Goal: Task Accomplishment & Management: Complete application form

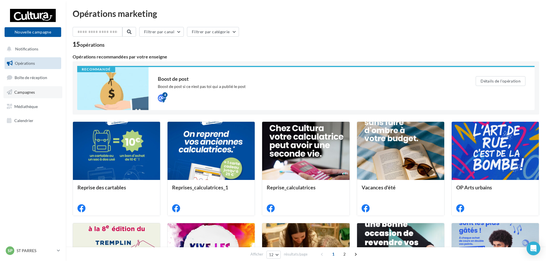
click at [26, 94] on link "Campagnes" at bounding box center [32, 92] width 59 height 12
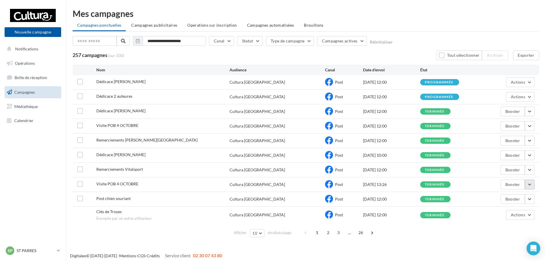
click at [533, 184] on button "button" at bounding box center [530, 184] width 10 height 10
click at [503, 117] on button "Voir les résultats" at bounding box center [506, 111] width 57 height 15
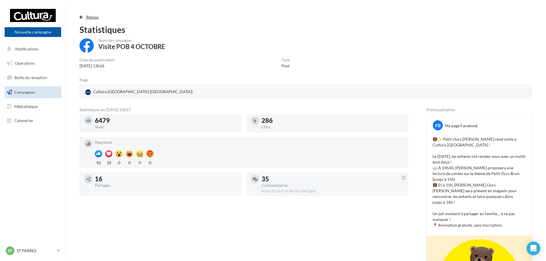
click at [94, 16] on span "Retour" at bounding box center [92, 17] width 13 height 5
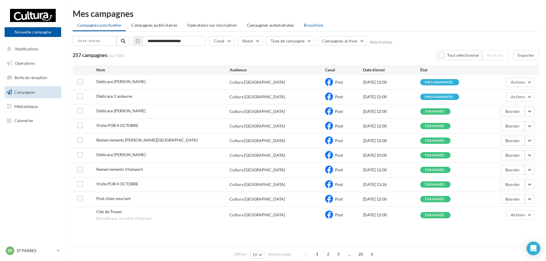
click at [306, 24] on span "Brouillons" at bounding box center [314, 25] width 20 height 5
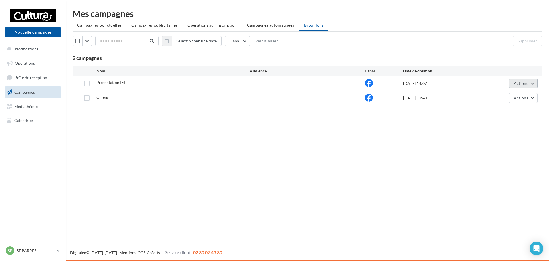
click at [520, 86] on button "Actions" at bounding box center [523, 83] width 29 height 10
click at [496, 98] on button "Editer" at bounding box center [509, 96] width 57 height 15
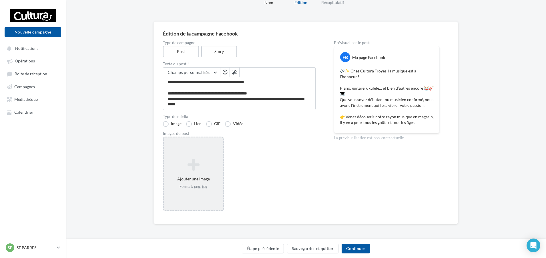
click at [197, 160] on icon at bounding box center [193, 165] width 55 height 14
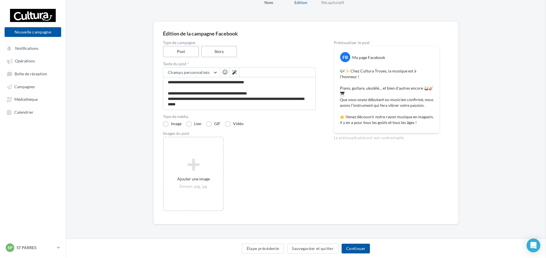
scroll to position [24, 0]
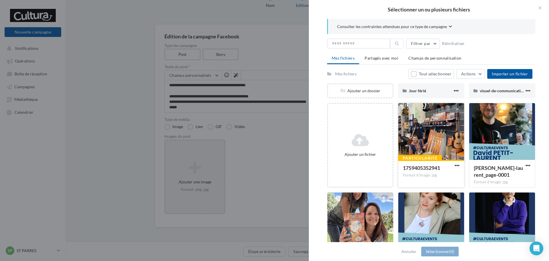
click at [448, 156] on div at bounding box center [431, 131] width 66 height 57
click at [445, 250] on button "Sélectionner (1)" at bounding box center [439, 251] width 37 height 10
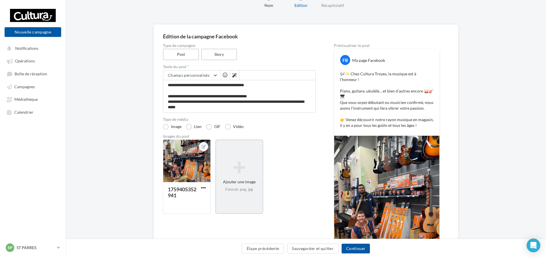
click at [307, 144] on div "1759405352941 Ajouter une image Format: png, jpg" at bounding box center [241, 179] width 157 height 80
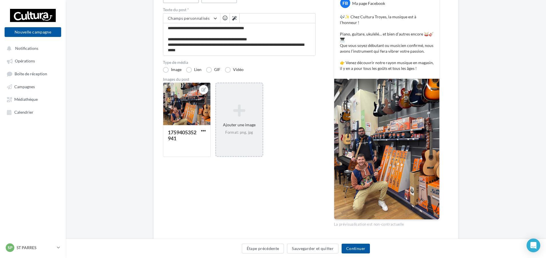
scroll to position [81, 0]
click at [358, 249] on button "Continuer" at bounding box center [356, 248] width 28 height 10
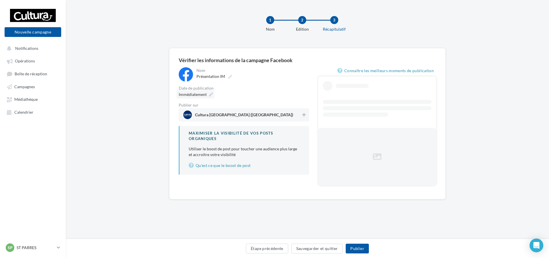
click at [211, 95] on icon at bounding box center [211, 94] width 4 height 4
type input "**********"
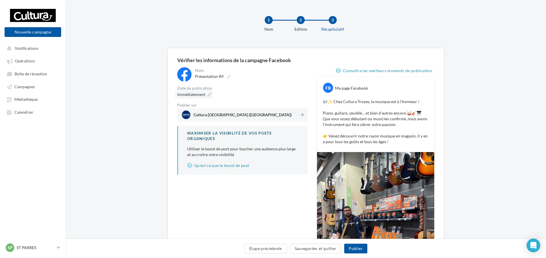
click at [212, 98] on div "Immédiatement" at bounding box center [194, 94] width 38 height 8
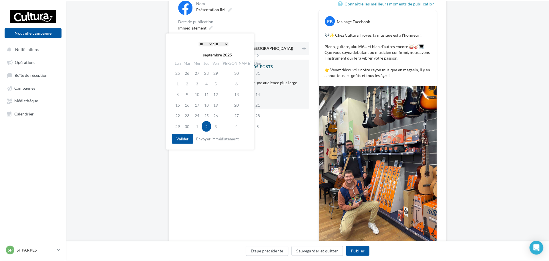
scroll to position [57, 0]
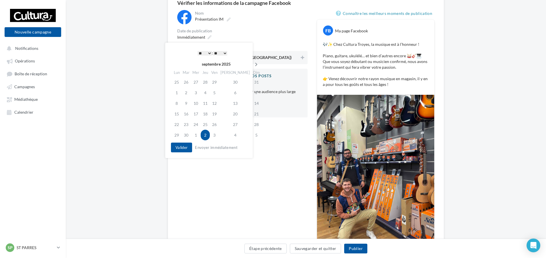
click at [251, 63] on th at bounding box center [256, 64] width 10 height 9
click at [229, 82] on td "4" at bounding box center [235, 82] width 32 height 11
click at [253, 63] on icon at bounding box center [256, 64] width 7 height 4
click at [180, 92] on td "6" at bounding box center [176, 92] width 9 height 11
click at [228, 82] on td "4" at bounding box center [235, 82] width 32 height 11
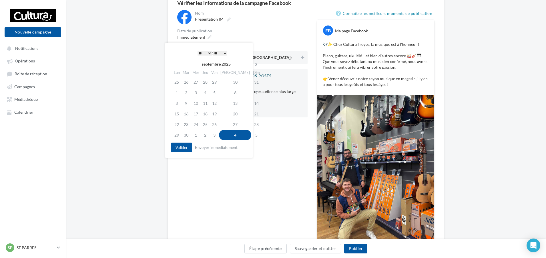
click at [251, 61] on th at bounding box center [256, 64] width 10 height 9
click at [200, 94] on td "8" at bounding box center [196, 92] width 10 height 11
click at [205, 53] on select "* * * * * * * * * * ** ** ** ** ** ** ** ** ** ** ** ** ** **" at bounding box center [205, 53] width 14 height 5
click at [178, 146] on button "Valider" at bounding box center [181, 147] width 21 height 10
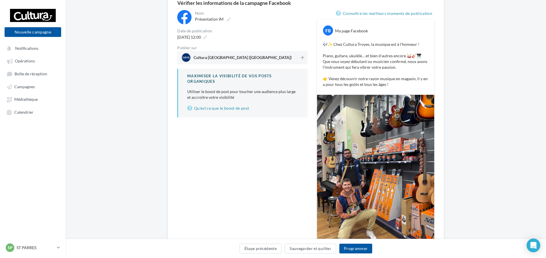
click at [297, 60] on span "Cultura [GEOGRAPHIC_DATA] ([GEOGRAPHIC_DATA])" at bounding box center [241, 57] width 118 height 9
click at [364, 247] on button "Programmer" at bounding box center [356, 248] width 33 height 10
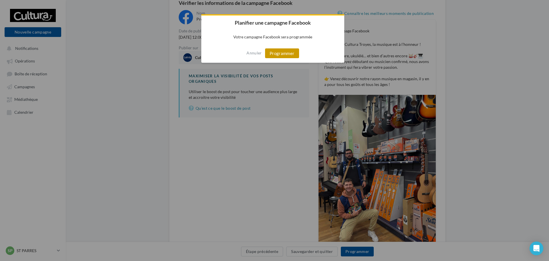
click at [291, 51] on button "Programmer" at bounding box center [282, 53] width 34 height 10
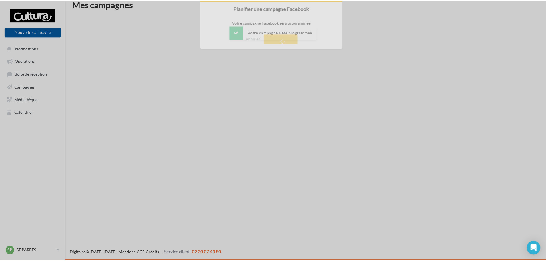
scroll to position [9, 0]
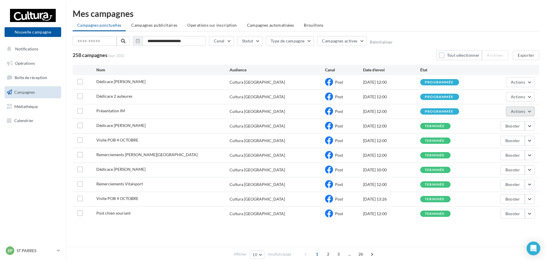
click at [523, 116] on button "Actions" at bounding box center [520, 111] width 29 height 10
click at [498, 123] on button "Voir les résultats" at bounding box center [506, 124] width 57 height 15
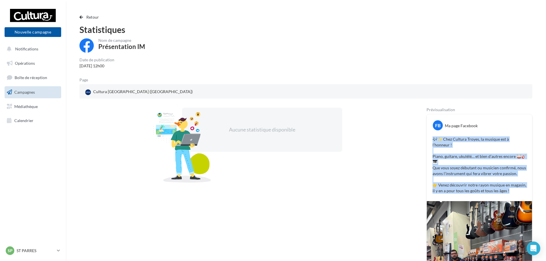
drag, startPoint x: 518, startPoint y: 192, endPoint x: 433, endPoint y: 136, distance: 101.3
click at [433, 136] on p "🎶✨ Chez Cultura Troyes, la musique est à l’honneur ! Piano, guitare, ukulélé… e…" at bounding box center [480, 164] width 94 height 57
copy p "🎶✨ Chez Cultura Troyes, la musique est à l’honneur ! Piano, guitare, ukulélé… e…"
click at [25, 93] on span "Campagnes" at bounding box center [24, 92] width 21 height 5
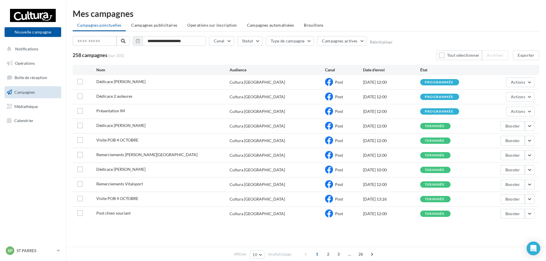
click at [364, 99] on div "[DATE] 12:00" at bounding box center [391, 97] width 57 height 6
click at [336, 98] on span "Post" at bounding box center [339, 96] width 8 height 5
click at [453, 98] on div "programmée" at bounding box center [439, 97] width 29 height 4
click at [533, 214] on button "button" at bounding box center [530, 214] width 10 height 10
click at [519, 141] on button "Voir les résultats" at bounding box center [506, 140] width 57 height 15
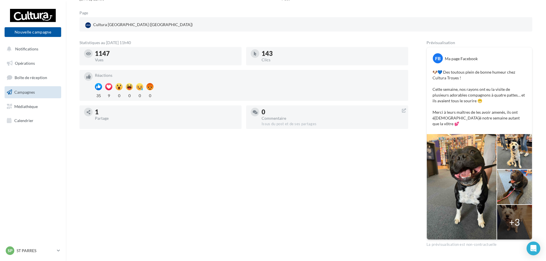
scroll to position [77, 0]
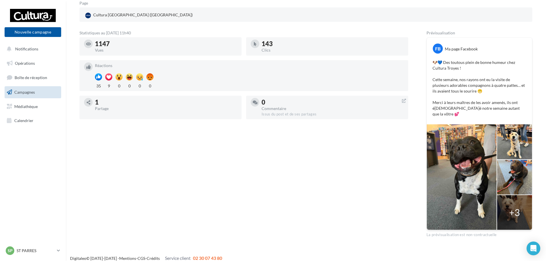
click at [515, 206] on div "+3" at bounding box center [514, 212] width 11 height 13
drag, startPoint x: 515, startPoint y: 205, endPoint x: 507, endPoint y: 197, distance: 12.1
click at [514, 206] on div "+3" at bounding box center [514, 212] width 11 height 13
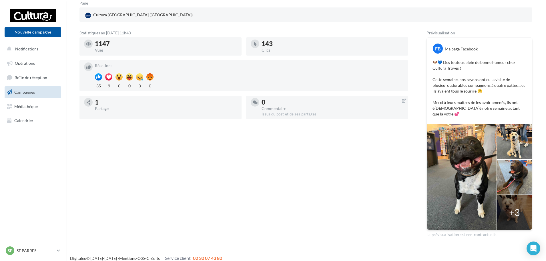
drag, startPoint x: 506, startPoint y: 195, endPoint x: 513, endPoint y: 194, distance: 7.5
click at [506, 195] on div at bounding box center [514, 212] width 35 height 35
click at [513, 195] on div at bounding box center [514, 212] width 35 height 35
click at [516, 195] on div at bounding box center [514, 212] width 35 height 35
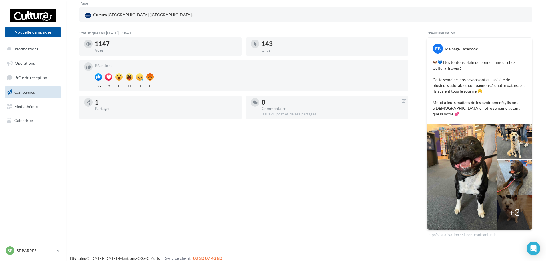
click at [516, 195] on div at bounding box center [514, 212] width 35 height 35
click at [519, 206] on div "+3" at bounding box center [514, 212] width 11 height 13
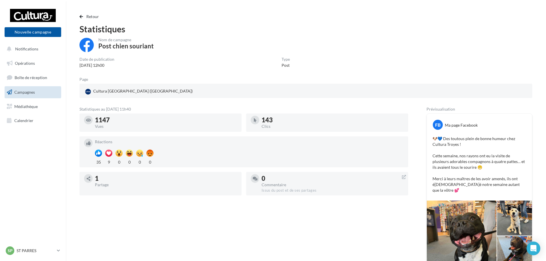
scroll to position [0, 0]
click at [28, 105] on span "Médiathèque" at bounding box center [25, 106] width 23 height 5
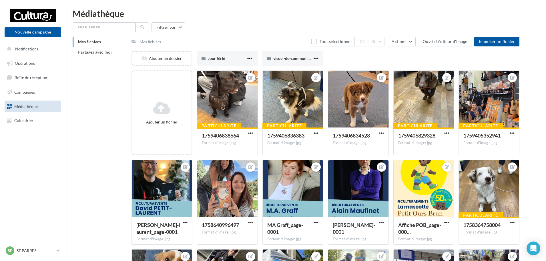
click at [102, 177] on div "Mes fichiers Partagés avec moi Mes fichiers Tout sélectionner Gérer (0) Actions…" at bounding box center [308, 232] width 471 height 391
click at [541, 44] on div "Mes fichiers Partagés avec moi Mes fichiers Tout sélectionner Gérer (0) Actions…" at bounding box center [308, 232] width 471 height 391
click at [44, 91] on link "Campagnes" at bounding box center [32, 92] width 59 height 12
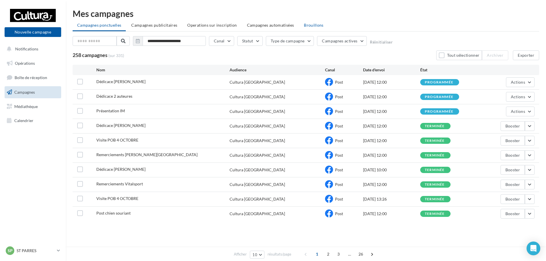
click at [316, 25] on span "Brouillons" at bounding box center [314, 25] width 20 height 5
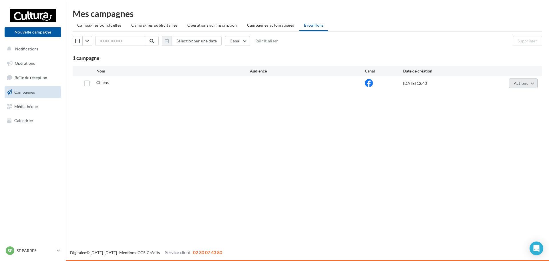
click at [517, 82] on span "Actions" at bounding box center [521, 83] width 14 height 5
click at [494, 94] on button "Editer" at bounding box center [509, 96] width 57 height 15
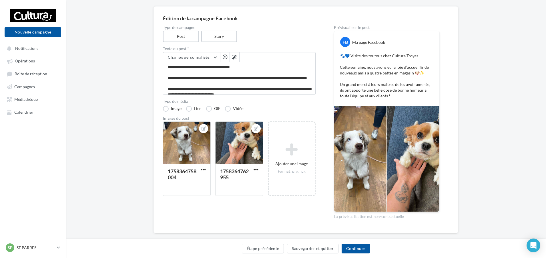
scroll to position [51, 0]
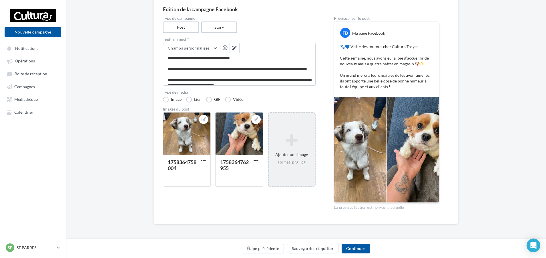
click at [296, 155] on div "Ajouter une image Format: png, jpg" at bounding box center [292, 149] width 46 height 37
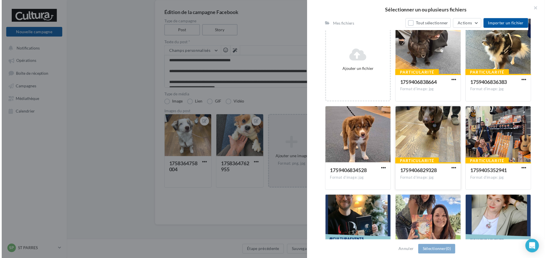
scroll to position [68, 0]
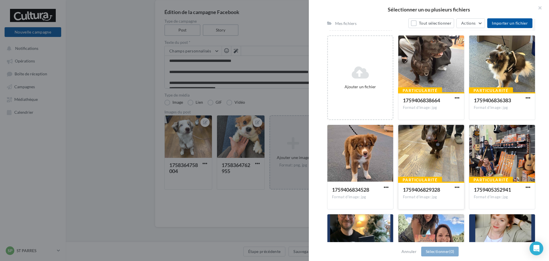
click at [444, 142] on div at bounding box center [431, 153] width 66 height 57
click at [370, 145] on div at bounding box center [360, 153] width 66 height 57
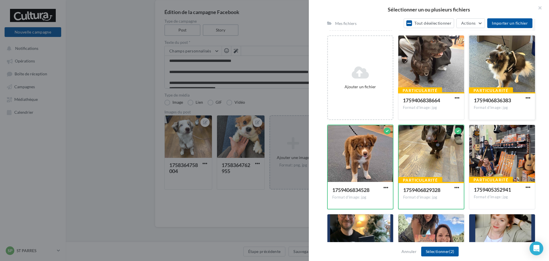
click at [512, 73] on div at bounding box center [502, 63] width 66 height 57
click at [438, 63] on div at bounding box center [431, 63] width 66 height 57
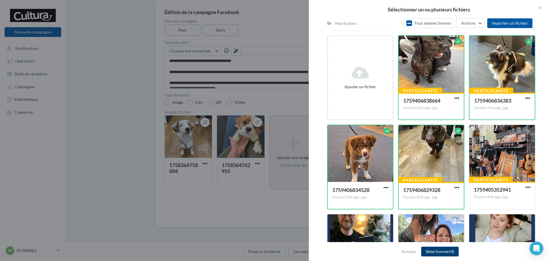
click at [441, 247] on button "Sélectionner (4)" at bounding box center [439, 251] width 37 height 10
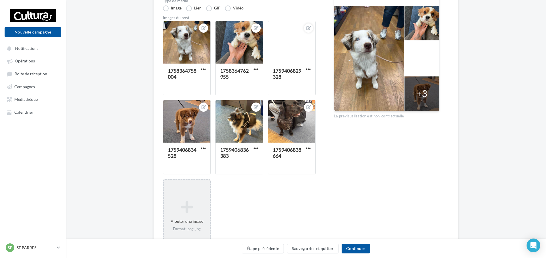
scroll to position [57, 0]
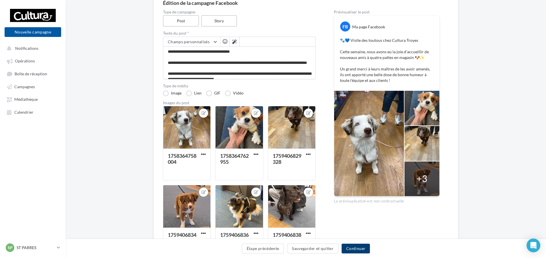
click at [356, 247] on button "Continuer" at bounding box center [356, 248] width 28 height 10
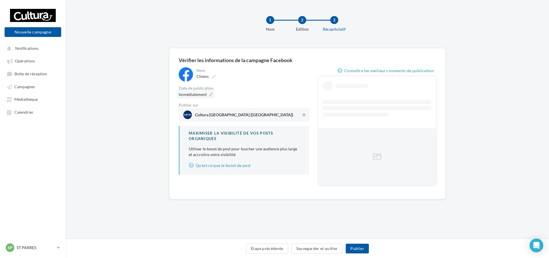
click at [210, 92] on div "Immédiatement" at bounding box center [195, 94] width 38 height 8
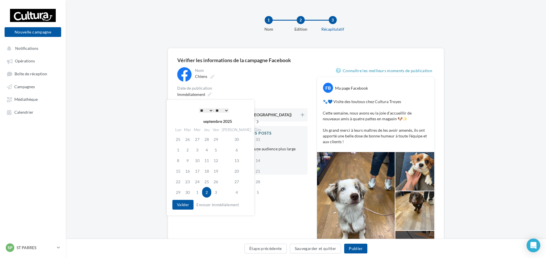
click at [254, 121] on icon at bounding box center [257, 122] width 7 height 4
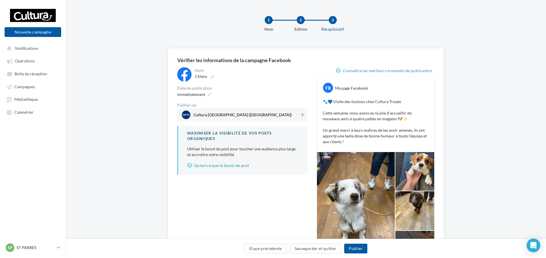
click at [280, 211] on div "Nom ****** Chiens Date de publication Immédiatement Publier sur Cultura Troyes …" at bounding box center [242, 172] width 130 height 210
click at [271, 249] on button "Étape précédente" at bounding box center [266, 248] width 42 height 10
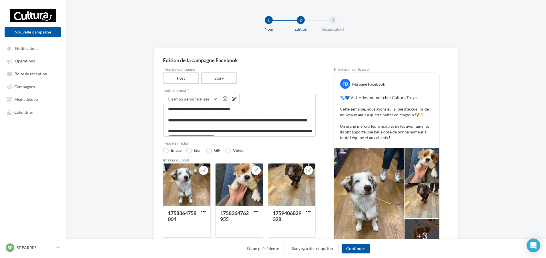
drag, startPoint x: 225, startPoint y: 114, endPoint x: 144, endPoint y: 92, distance: 84.0
click at [144, 92] on div "**********" at bounding box center [306, 237] width 481 height 379
paste textarea "**********"
type textarea "**********"
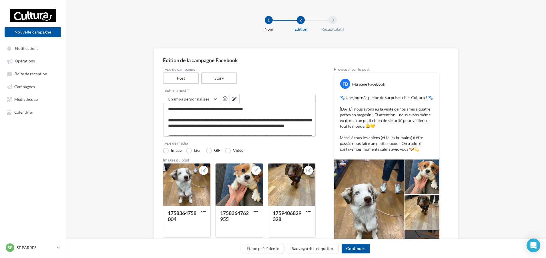
drag, startPoint x: 195, startPoint y: 109, endPoint x: 182, endPoint y: 108, distance: 12.7
click at [182, 108] on textarea "**********" at bounding box center [239, 120] width 153 height 33
type textarea "**********"
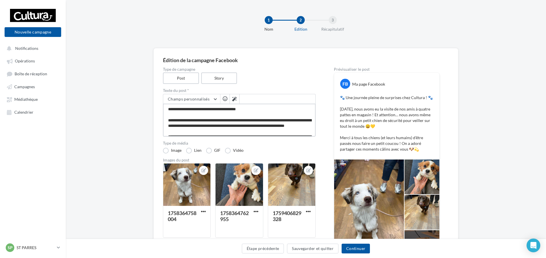
type textarea "**********"
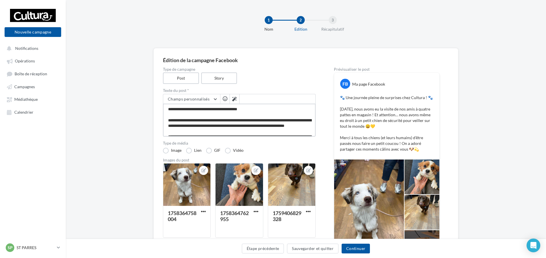
type textarea "**********"
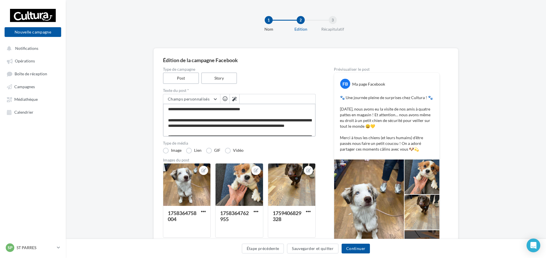
type textarea "**********"
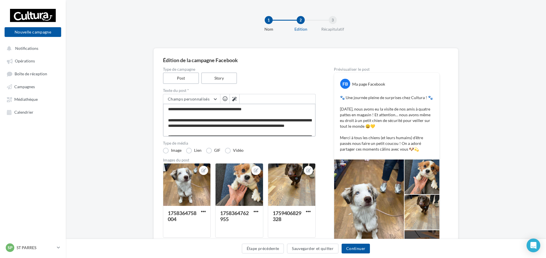
type textarea "**********"
drag, startPoint x: 192, startPoint y: 120, endPoint x: 167, endPoint y: 119, distance: 24.6
click at [167, 119] on textarea "**********" at bounding box center [239, 120] width 153 height 33
type textarea "**********"
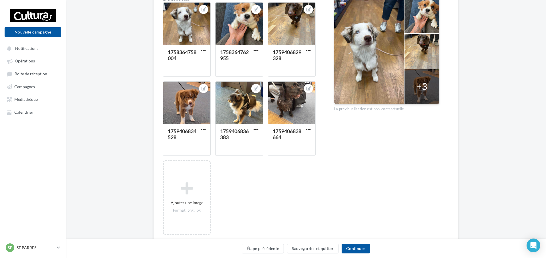
scroll to position [172, 0]
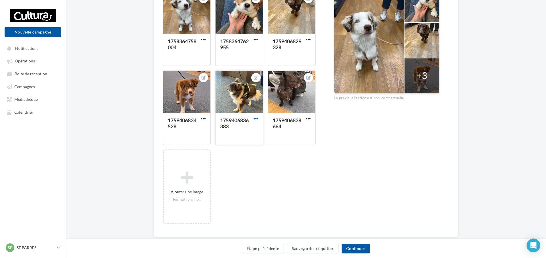
type textarea "**********"
click at [254, 120] on span "button" at bounding box center [256, 118] width 5 height 5
click at [271, 155] on button "Supprimer" at bounding box center [283, 159] width 60 height 15
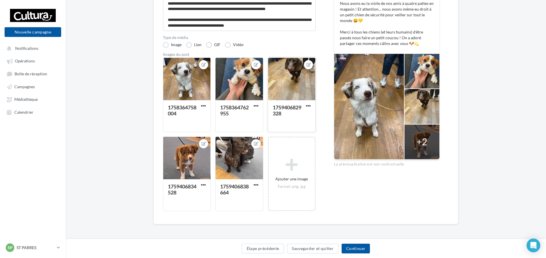
click at [307, 102] on div "1759406829328" at bounding box center [291, 115] width 47 height 31
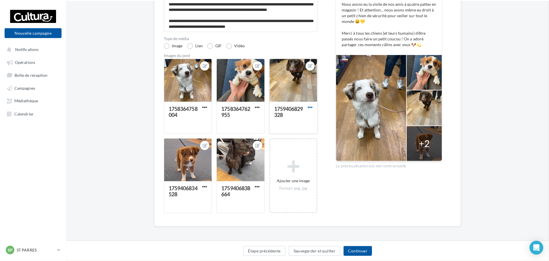
scroll to position [103, 0]
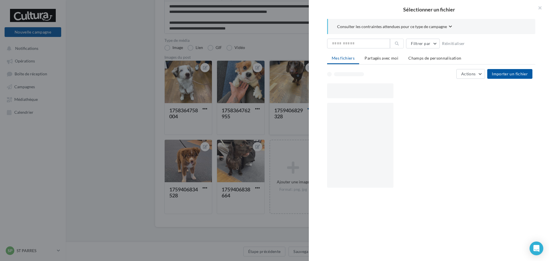
click at [307, 135] on div "Sélectionner un fichier Consulter les contraintes attendues pour ce type de cam…" at bounding box center [293, 135] width 48 height 0
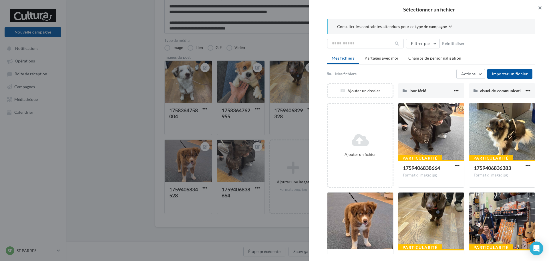
click at [538, 7] on button "button" at bounding box center [537, 8] width 23 height 17
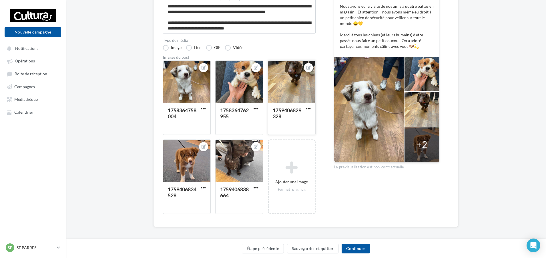
click at [311, 108] on button "button" at bounding box center [308, 109] width 7 height 6
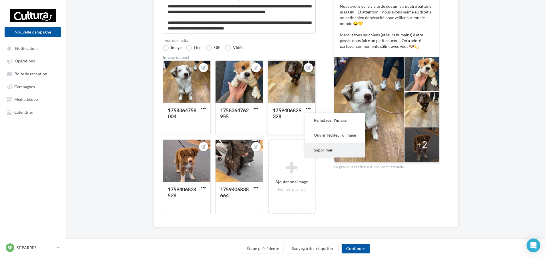
click at [318, 148] on button "Supprimer" at bounding box center [335, 149] width 60 height 15
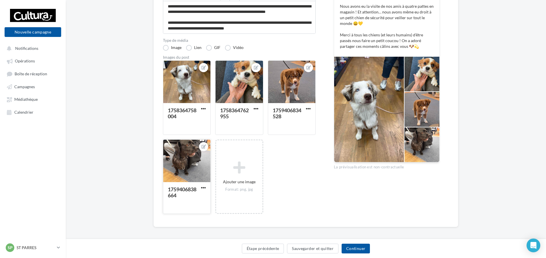
click at [201, 184] on div "1759406838664" at bounding box center [186, 197] width 47 height 31
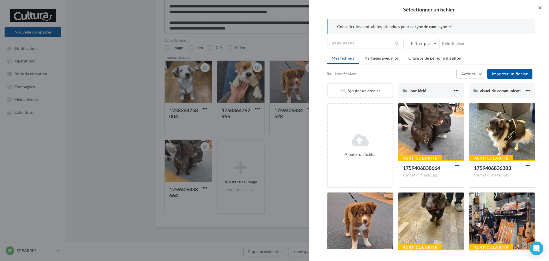
click at [541, 9] on button "button" at bounding box center [537, 8] width 23 height 17
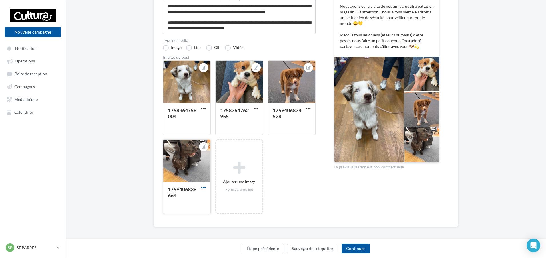
click at [201, 187] on span "button" at bounding box center [203, 187] width 5 height 5
click at [214, 228] on button "Supprimer" at bounding box center [230, 228] width 60 height 15
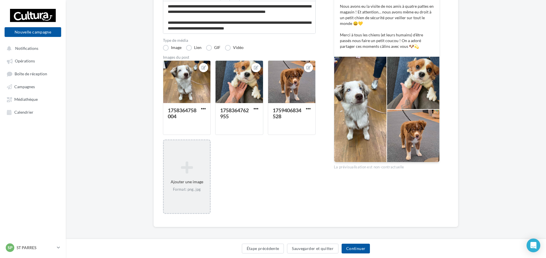
click at [194, 174] on icon at bounding box center [186, 167] width 41 height 14
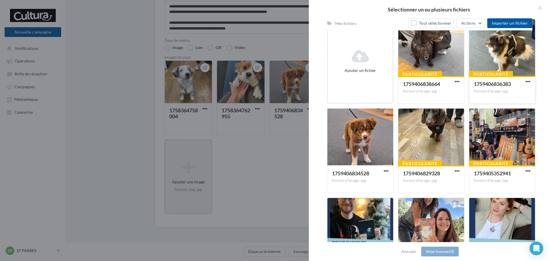
scroll to position [86, 0]
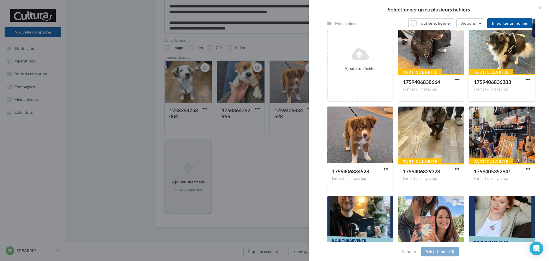
click at [518, 56] on div at bounding box center [502, 45] width 66 height 57
click at [441, 61] on div at bounding box center [431, 45] width 66 height 57
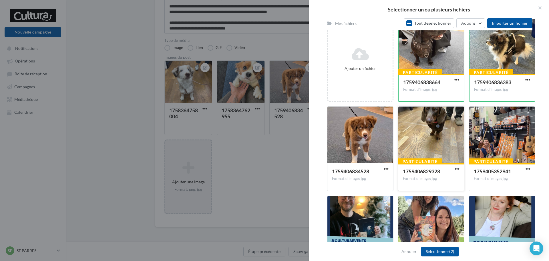
click at [436, 137] on div at bounding box center [431, 134] width 66 height 57
click at [437, 253] on button "Sélectionner (3)" at bounding box center [439, 251] width 37 height 10
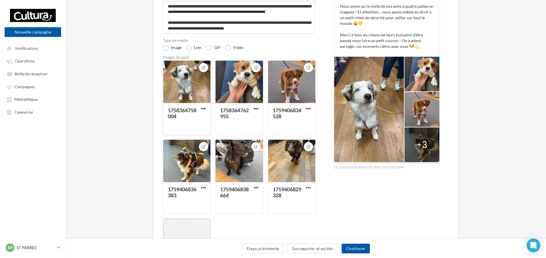
click at [201, 107] on button "button" at bounding box center [203, 109] width 7 height 6
click at [215, 147] on button "Supprimer" at bounding box center [230, 149] width 60 height 15
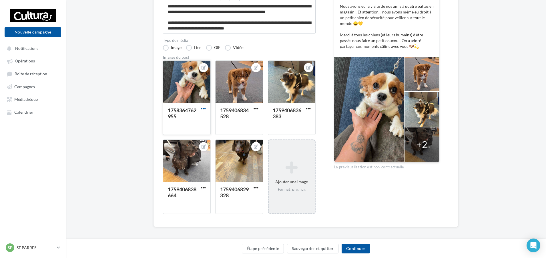
click at [202, 110] on span "button" at bounding box center [203, 108] width 5 height 5
click at [217, 148] on button "Supprimer" at bounding box center [230, 149] width 60 height 15
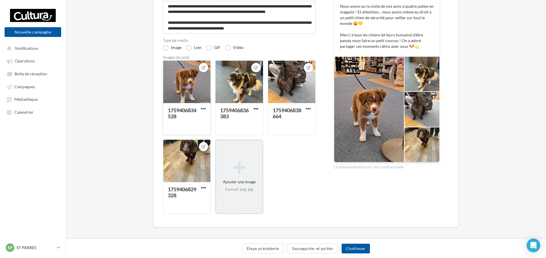
click at [204, 109] on span "button" at bounding box center [203, 108] width 5 height 5
click at [216, 145] on button "Supprimer" at bounding box center [230, 149] width 60 height 15
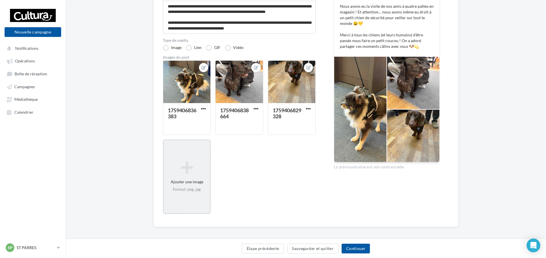
click at [178, 164] on icon at bounding box center [186, 167] width 41 height 14
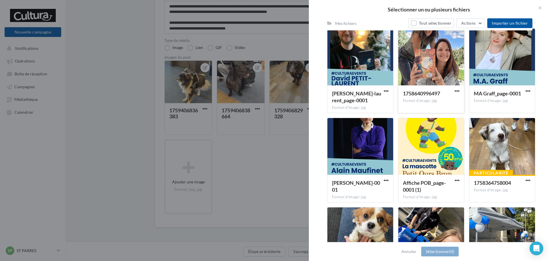
scroll to position [332, 0]
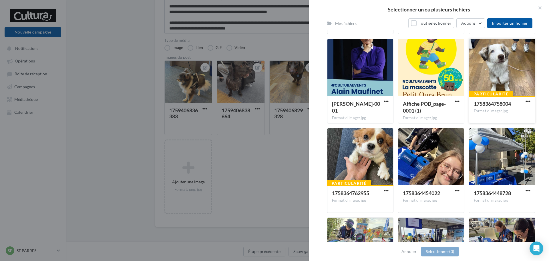
click at [493, 105] on span "1758364758004" at bounding box center [492, 103] width 37 height 6
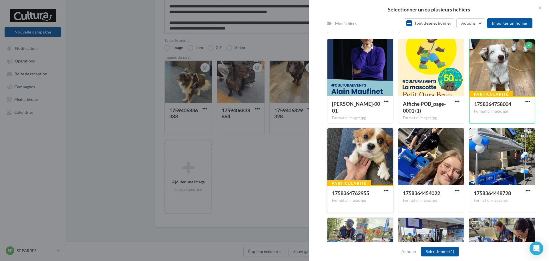
click at [352, 159] on div at bounding box center [360, 156] width 66 height 57
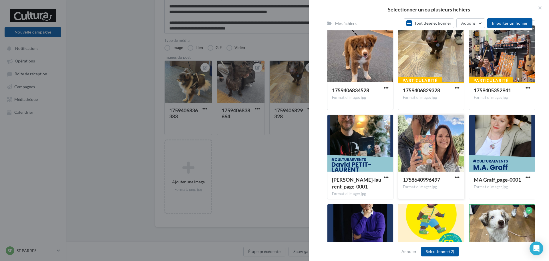
scroll to position [110, 0]
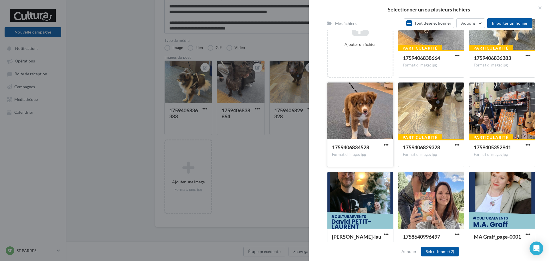
click at [354, 123] on div at bounding box center [360, 110] width 66 height 57
click at [446, 249] on button "Sélectionner (3)" at bounding box center [439, 251] width 37 height 10
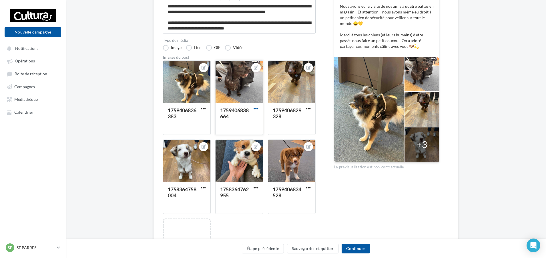
click at [255, 108] on span "button" at bounding box center [256, 108] width 5 height 5
click at [269, 148] on button "Supprimer" at bounding box center [283, 149] width 60 height 15
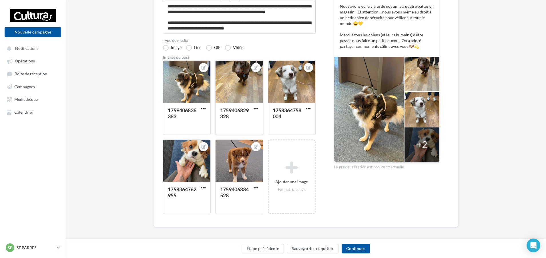
click at [259, 108] on button "button" at bounding box center [256, 109] width 7 height 6
click at [268, 151] on button "Supprimer" at bounding box center [283, 149] width 60 height 15
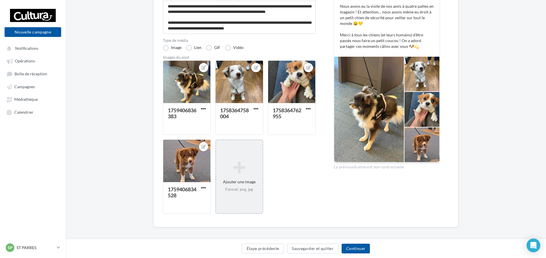
click at [240, 165] on icon at bounding box center [239, 167] width 41 height 14
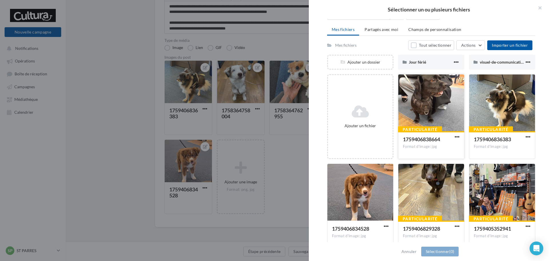
click at [424, 120] on div at bounding box center [431, 102] width 66 height 57
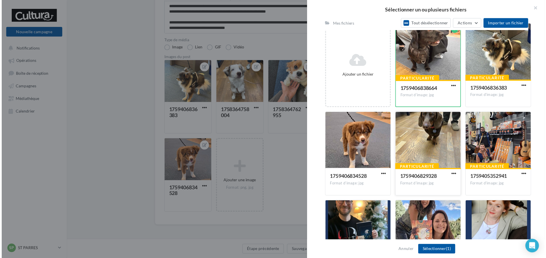
scroll to position [86, 0]
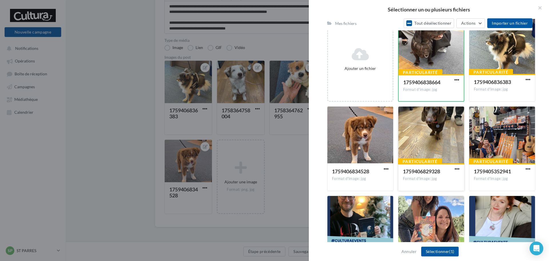
click at [426, 168] on div "1759406829328" at bounding box center [421, 171] width 37 height 7
click at [430, 249] on button "Sélectionner (2)" at bounding box center [439, 251] width 37 height 10
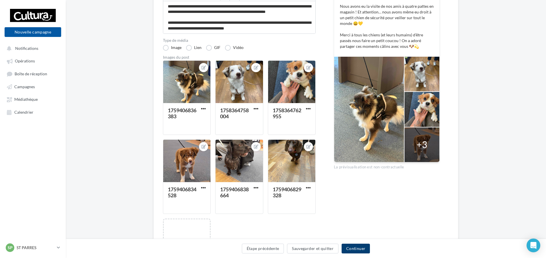
click at [360, 250] on button "Continuer" at bounding box center [356, 248] width 28 height 10
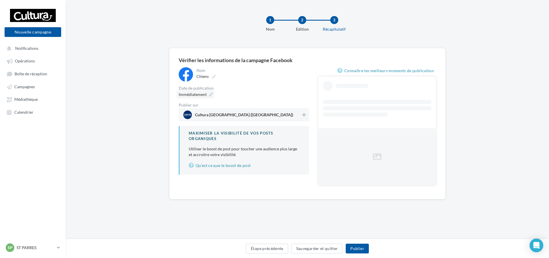
click at [205, 94] on span "Immédiatement" at bounding box center [193, 94] width 28 height 5
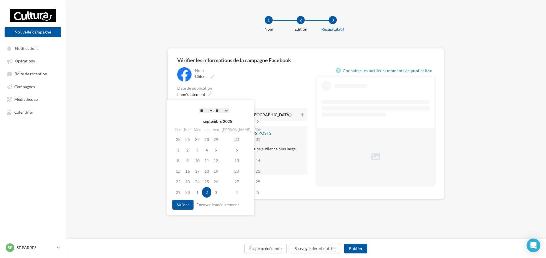
click at [254, 122] on icon at bounding box center [257, 122] width 7 height 4
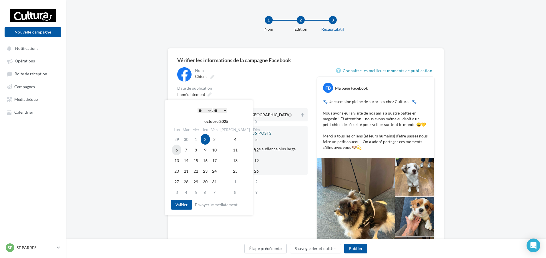
click at [176, 148] on td "6" at bounding box center [176, 149] width 9 height 11
click at [206, 111] on select "* * * * * * * * * * ** ** ** ** ** ** ** ** ** ** ** ** ** **" at bounding box center [205, 110] width 14 height 5
click at [220, 111] on select "** ** ** ** ** **" at bounding box center [220, 110] width 14 height 5
click at [185, 202] on button "Valider" at bounding box center [181, 205] width 21 height 10
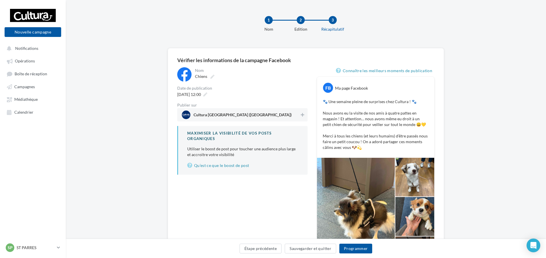
click at [294, 115] on span "Cultura Troyes (Saint-Parres-aux-Tertres)" at bounding box center [241, 114] width 118 height 9
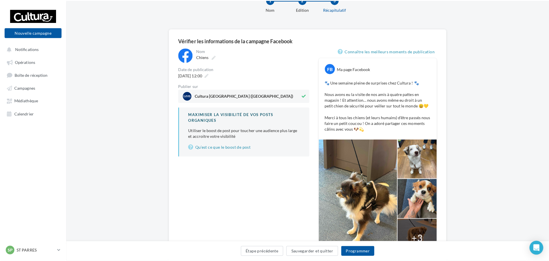
scroll to position [57, 0]
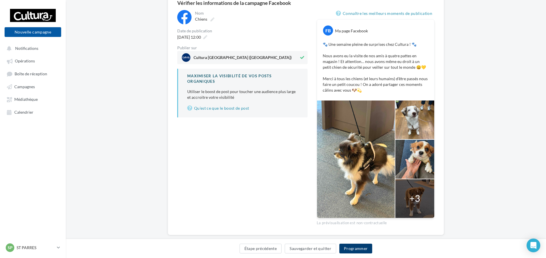
click at [366, 247] on button "Programmer" at bounding box center [356, 248] width 33 height 10
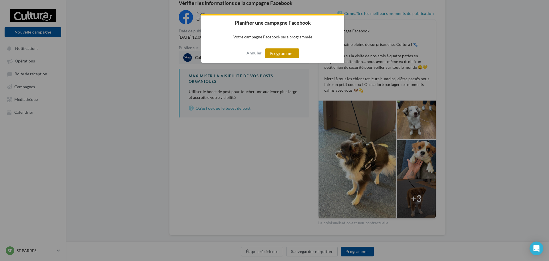
click at [280, 50] on button "Programmer" at bounding box center [282, 53] width 34 height 10
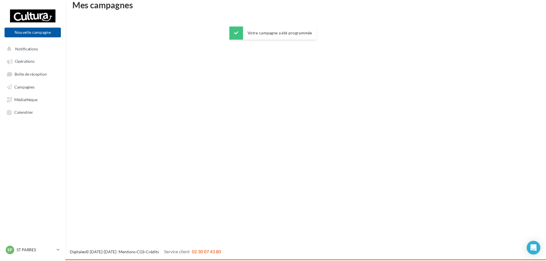
scroll to position [9, 0]
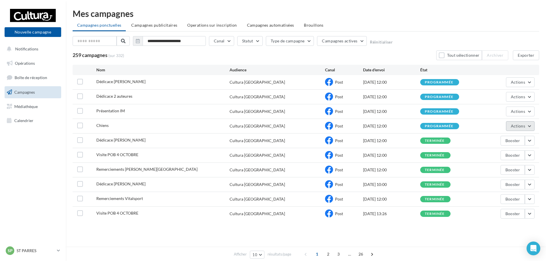
click at [515, 122] on button "Actions" at bounding box center [520, 126] width 29 height 10
click at [506, 133] on button "Voir les résultats" at bounding box center [506, 139] width 57 height 15
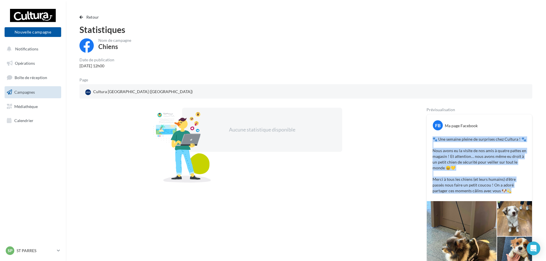
drag, startPoint x: 497, startPoint y: 184, endPoint x: 433, endPoint y: 135, distance: 81.2
click at [433, 135] on div "🐾 Une semaine pleine de surprises chez Cultura ! 🐾 Nous avons eu la visite de n…" at bounding box center [479, 165] width 102 height 60
copy p "🐾 Une semaine pleine de surprises chez Cultura ! 🐾 Nous avons eu la visite de n…"
click at [41, 33] on button "Nouvelle campagne" at bounding box center [33, 32] width 57 height 10
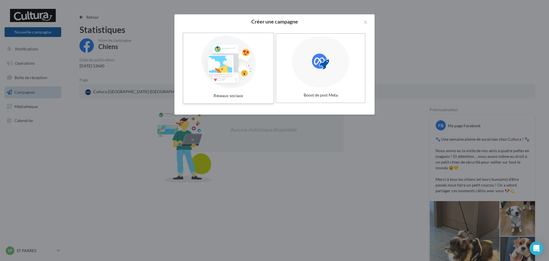
click at [239, 88] on div at bounding box center [229, 61] width 86 height 53
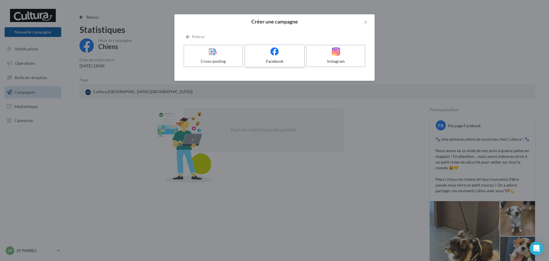
click at [259, 56] on label "Facebook" at bounding box center [275, 55] width 60 height 23
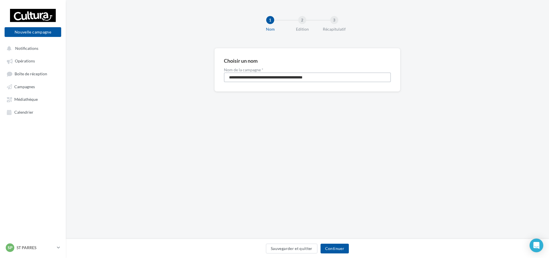
drag, startPoint x: 349, startPoint y: 76, endPoint x: 158, endPoint y: 57, distance: 191.7
click at [158, 57] on div "**********" at bounding box center [307, 79] width 483 height 62
type input "**********"
click at [334, 248] on button "Continuer" at bounding box center [335, 248] width 28 height 10
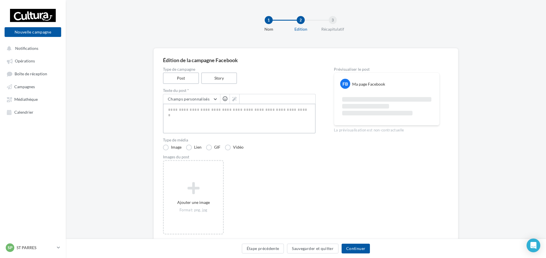
click at [241, 107] on textarea at bounding box center [239, 119] width 153 height 30
paste textarea "**********"
type textarea "**********"
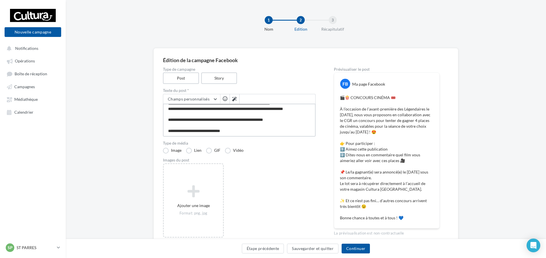
scroll to position [27, 0]
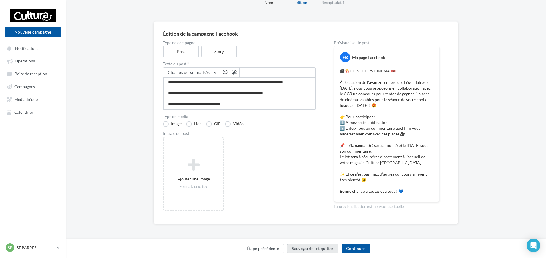
type textarea "**********"
click at [311, 247] on button "Sauvegarder et quitter" at bounding box center [312, 248] width 51 height 10
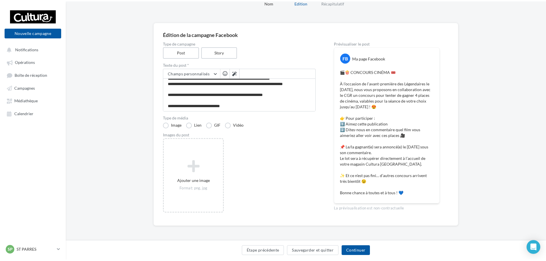
scroll to position [9, 0]
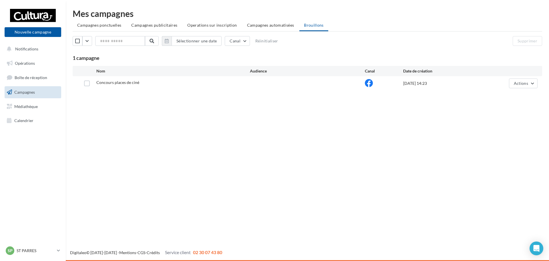
click at [36, 90] on link "Campagnes" at bounding box center [32, 92] width 59 height 12
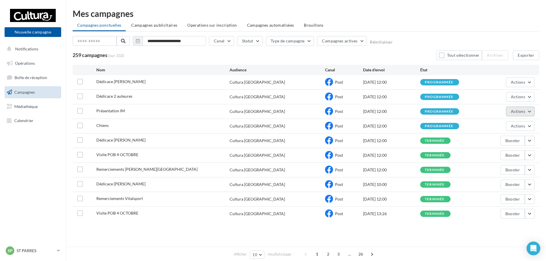
click at [525, 111] on span "Actions" at bounding box center [518, 111] width 14 height 5
click at [516, 124] on button "Voir les résultats" at bounding box center [506, 124] width 57 height 15
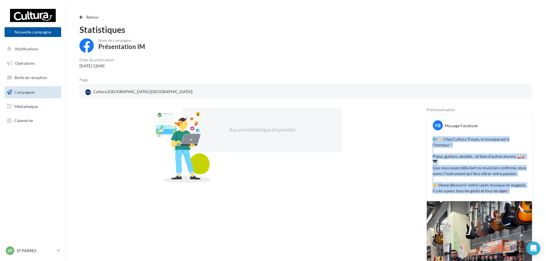
drag, startPoint x: 510, startPoint y: 187, endPoint x: 431, endPoint y: 134, distance: 94.9
click at [431, 134] on div "FB Ma page Facebook 🎶✨ Chez Cultura Troyes, la musique est à l’honneur ! Piano,…" at bounding box center [479, 157] width 105 height 87
copy p "🎶✨ Chez Cultura Troyes, la musique est à l’honneur ! Piano, guitare, ukulélé… e…"
click at [39, 89] on link "Campagnes" at bounding box center [32, 92] width 59 height 12
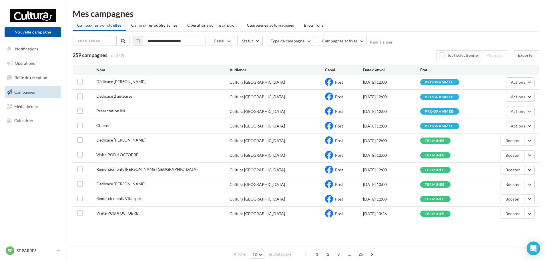
click at [414, 246] on div "Digitaleo © [DATE]-[DATE] - Mentions - CGS - Crédits Service client 02 30 07 43…" at bounding box center [273, 253] width 546 height 16
click at [530, 143] on button "button" at bounding box center [530, 141] width 10 height 10
click at [504, 155] on button "Voir les résultats" at bounding box center [506, 153] width 57 height 15
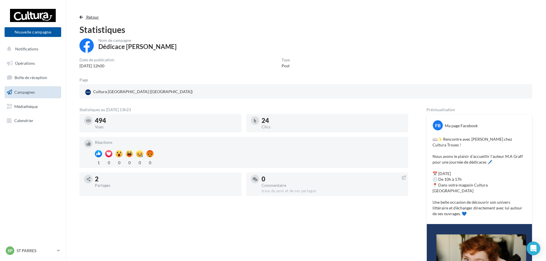
click at [97, 18] on span "Retour" at bounding box center [92, 17] width 13 height 5
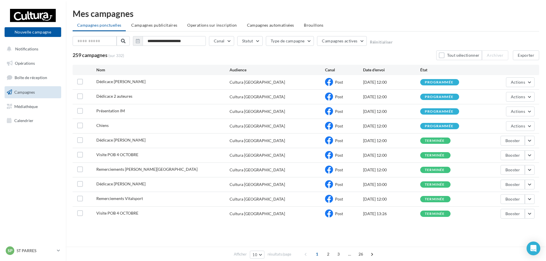
scroll to position [1, 0]
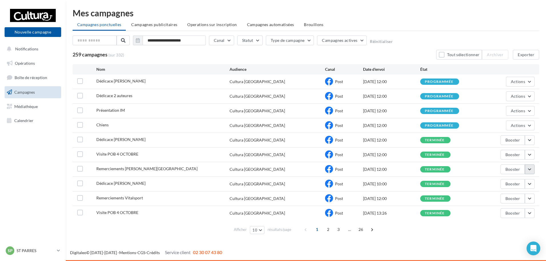
click at [531, 170] on button "button" at bounding box center [530, 169] width 10 height 10
click at [507, 182] on button "Voir les résultats" at bounding box center [506, 182] width 57 height 15
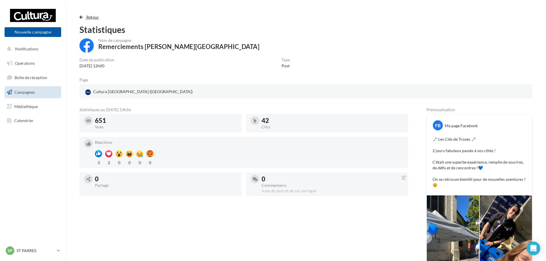
click at [94, 18] on span "Retour" at bounding box center [92, 17] width 13 height 5
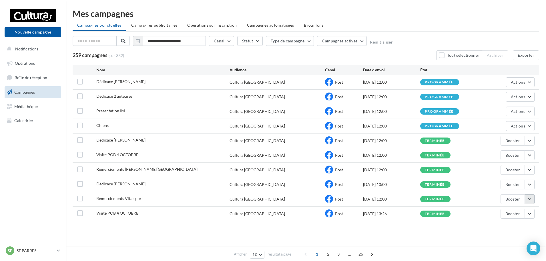
click at [528, 198] on button "button" at bounding box center [530, 199] width 10 height 10
click at [502, 130] on button "Voir les résultats" at bounding box center [506, 125] width 57 height 15
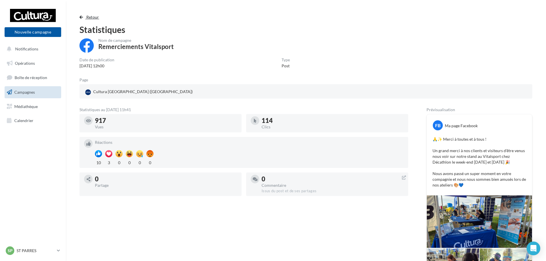
click at [83, 14] on button "Retour" at bounding box center [91, 17] width 22 height 7
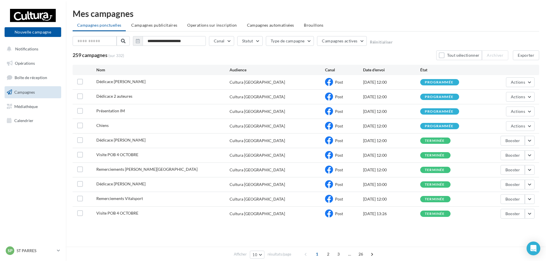
scroll to position [1, 0]
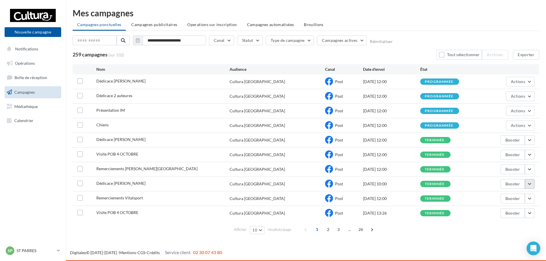
click at [527, 182] on button "button" at bounding box center [530, 184] width 10 height 10
click at [514, 114] on button "Voir les résultats" at bounding box center [506, 110] width 57 height 15
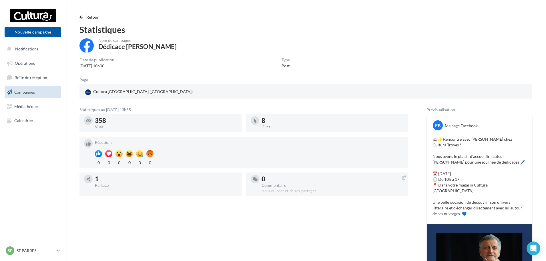
click at [89, 16] on span "Retour" at bounding box center [92, 17] width 13 height 5
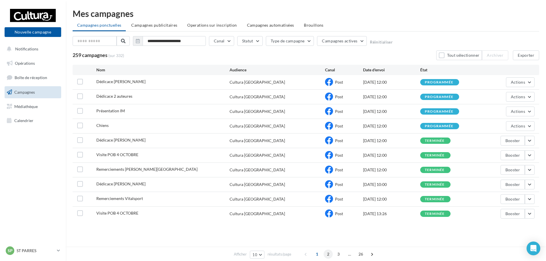
click at [330, 253] on span "2" at bounding box center [328, 253] width 9 height 9
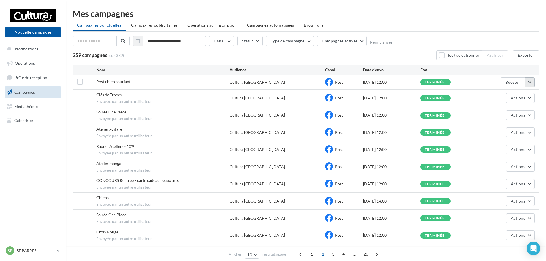
click at [528, 81] on button "button" at bounding box center [530, 82] width 10 height 10
click at [515, 92] on button "Voir les résultats" at bounding box center [506, 95] width 57 height 15
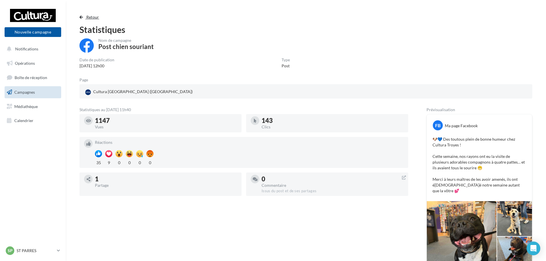
click at [95, 15] on span "Retour" at bounding box center [92, 17] width 13 height 5
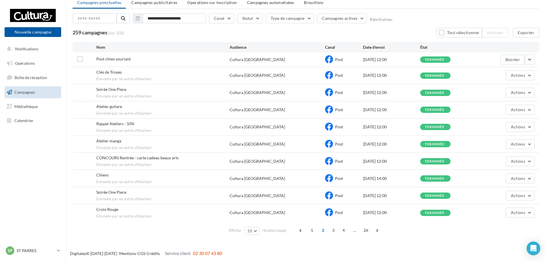
scroll to position [23, 0]
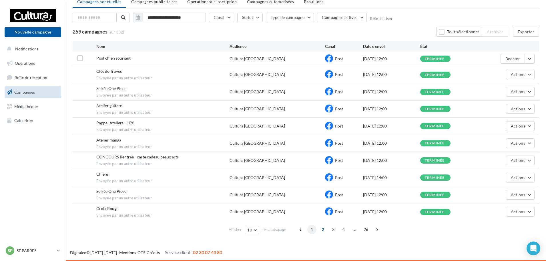
click at [311, 228] on span "1" at bounding box center [311, 229] width 9 height 9
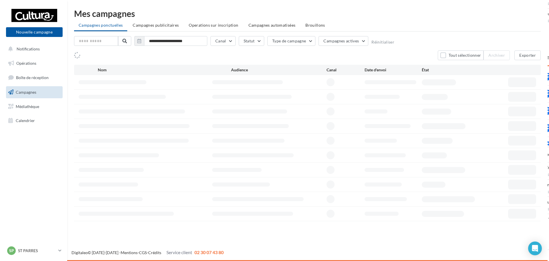
scroll to position [0, 0]
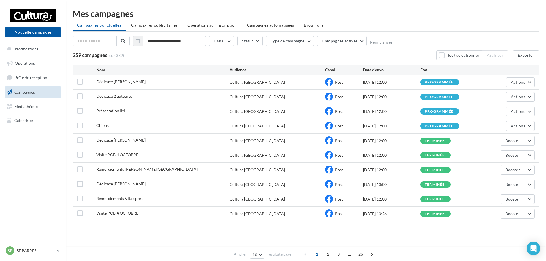
click at [418, 60] on div "**********" at bounding box center [306, 136] width 467 height 200
click at [313, 27] on span "Brouillons" at bounding box center [314, 25] width 20 height 5
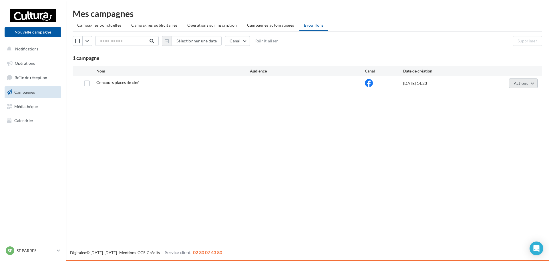
click at [525, 80] on button "Actions" at bounding box center [523, 83] width 29 height 10
click at [493, 97] on button "Editer" at bounding box center [509, 96] width 57 height 15
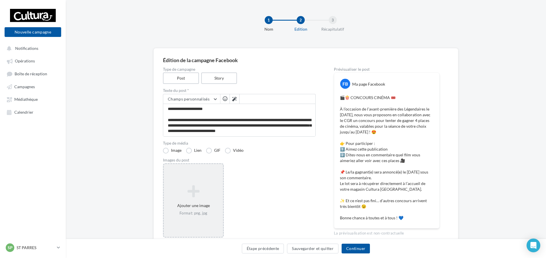
click at [185, 196] on icon at bounding box center [193, 191] width 55 height 14
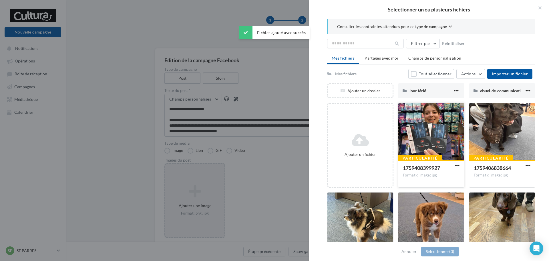
click at [459, 135] on div at bounding box center [431, 131] width 66 height 57
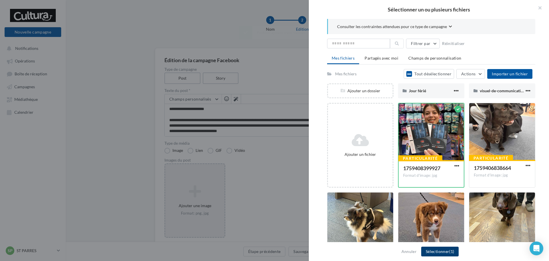
click at [433, 250] on button "Sélectionner (1)" at bounding box center [439, 251] width 37 height 10
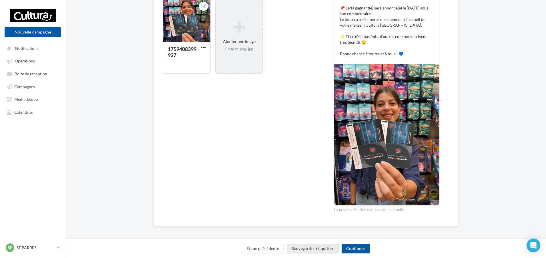
scroll to position [166, 0]
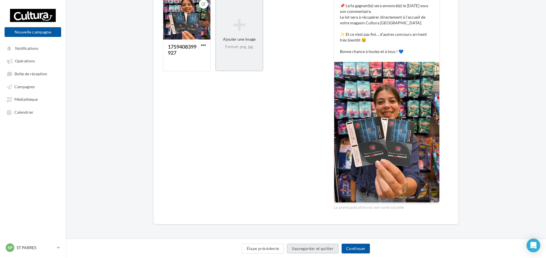
click at [305, 251] on button "Sauvegarder et quitter" at bounding box center [312, 248] width 51 height 10
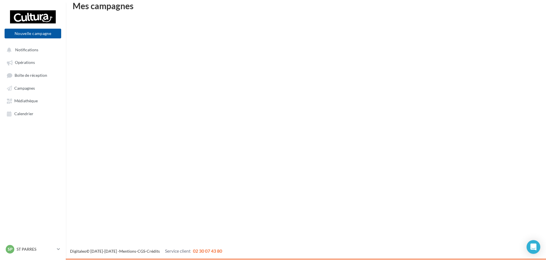
scroll to position [9, 0]
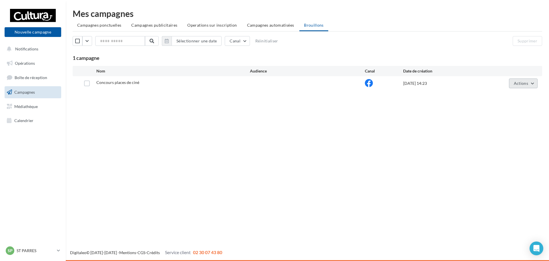
click at [528, 84] on span "Actions" at bounding box center [521, 83] width 14 height 5
click at [507, 96] on button "Editer" at bounding box center [509, 96] width 57 height 15
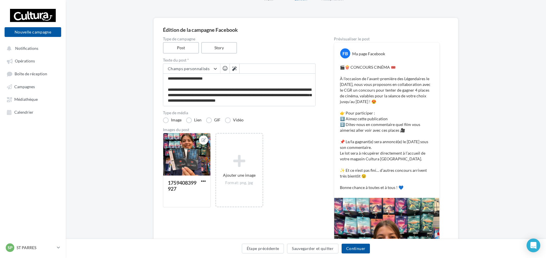
scroll to position [57, 0]
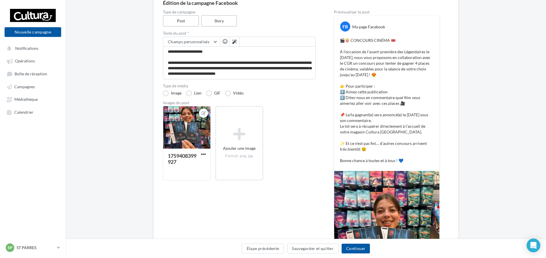
drag, startPoint x: 474, startPoint y: 72, endPoint x: 464, endPoint y: 72, distance: 9.4
click at [474, 72] on div "Édition de la campagne Facebook Type de campagne Post Story Texte du post * Cha…" at bounding box center [306, 171] width 481 height 360
click at [307, 248] on button "Sauvegarder et quitter" at bounding box center [312, 248] width 51 height 10
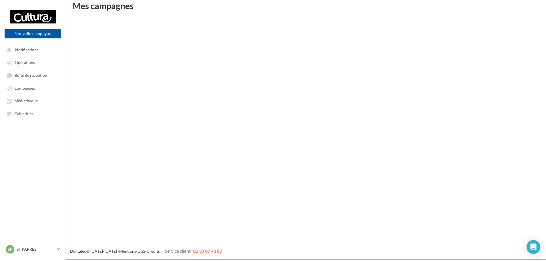
scroll to position [9, 0]
